Goal: Use online tool/utility: Use online tool/utility

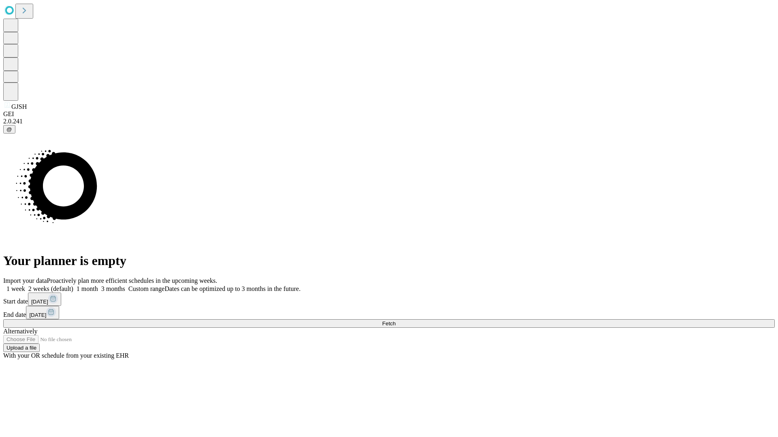
click at [395, 321] on span "Fetch" at bounding box center [388, 324] width 13 height 6
